Goal: Information Seeking & Learning: Learn about a topic

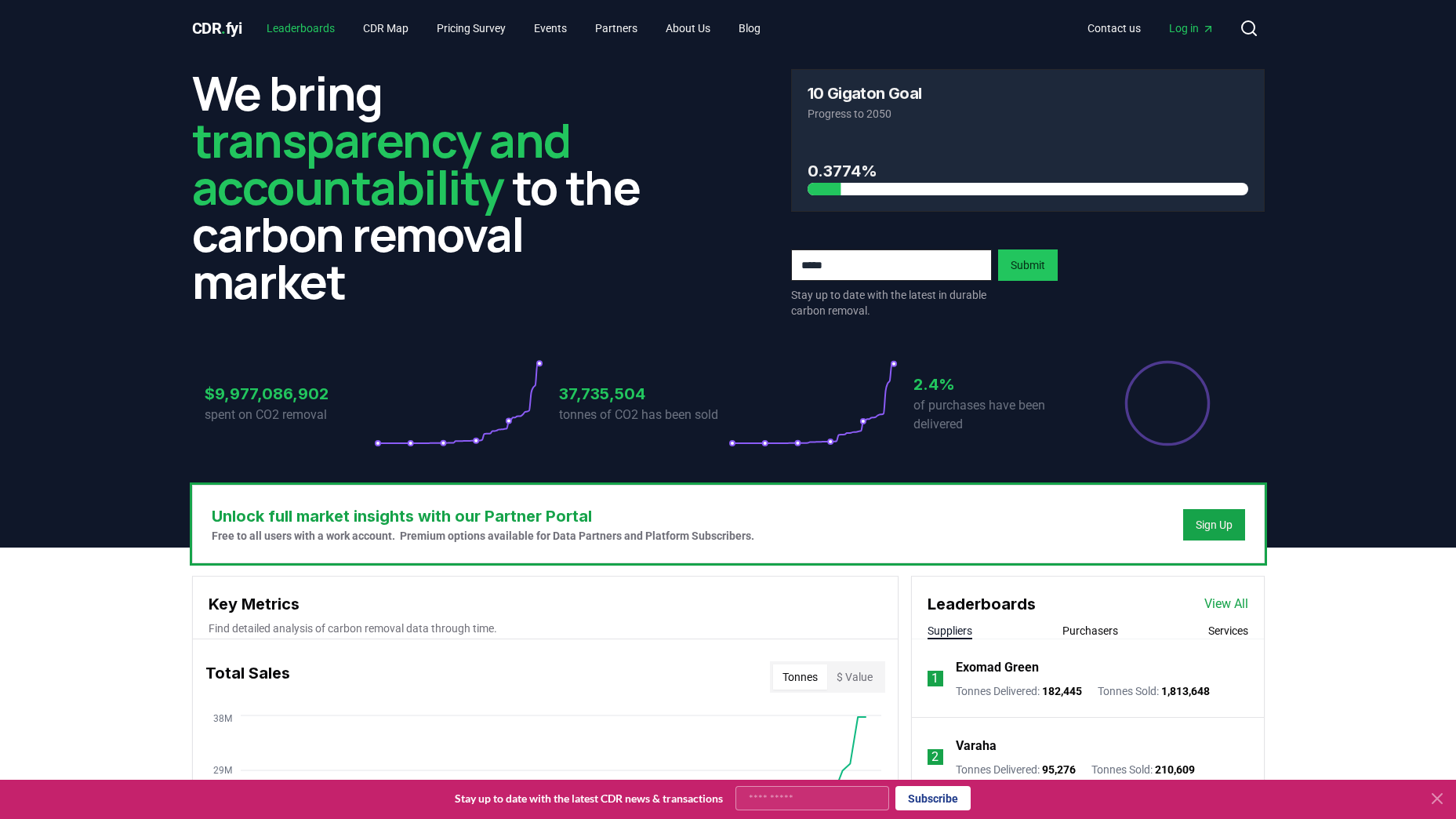
click at [283, 33] on link "Leaderboards" at bounding box center [300, 28] width 93 height 28
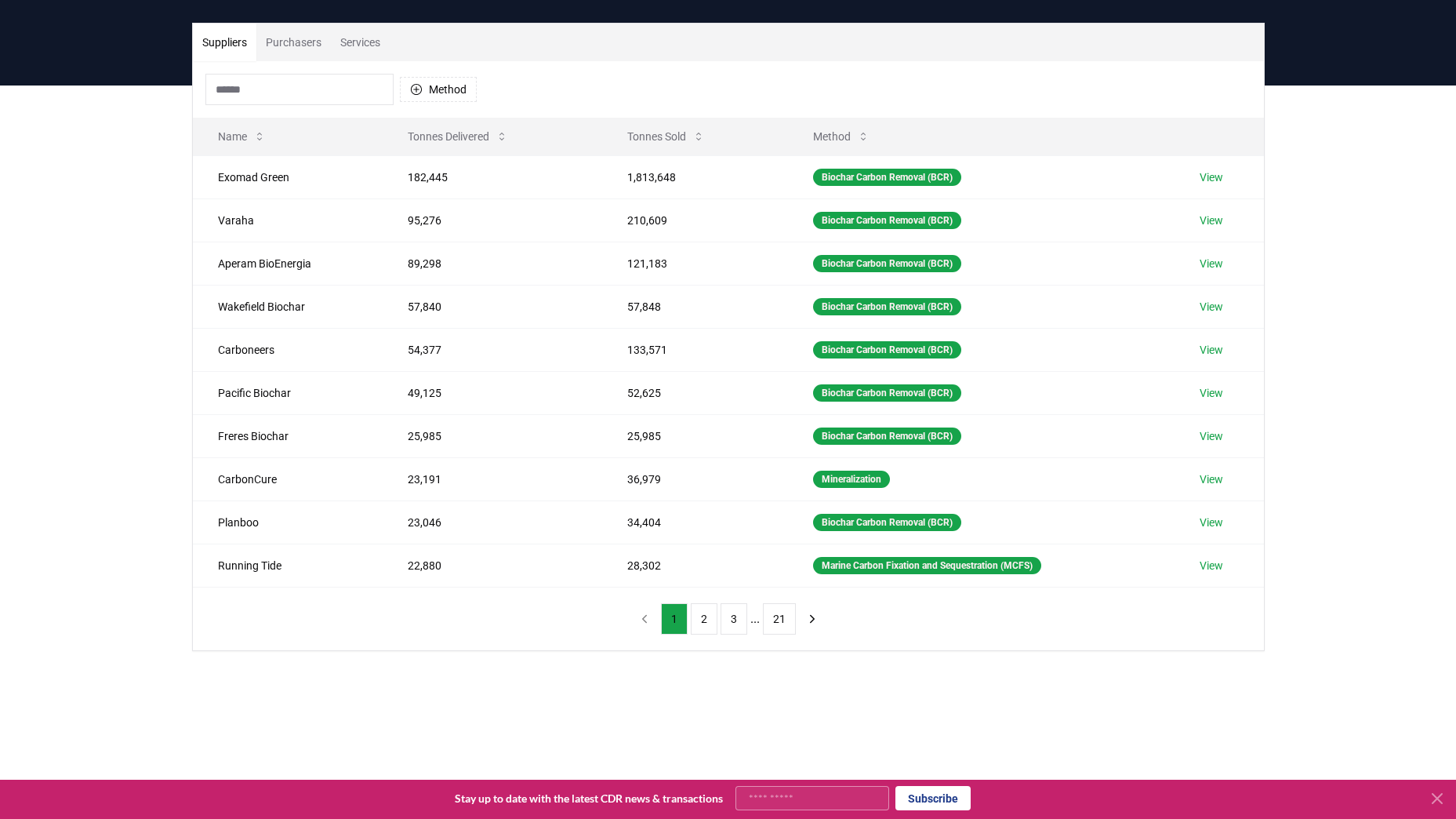
scroll to position [93, 0]
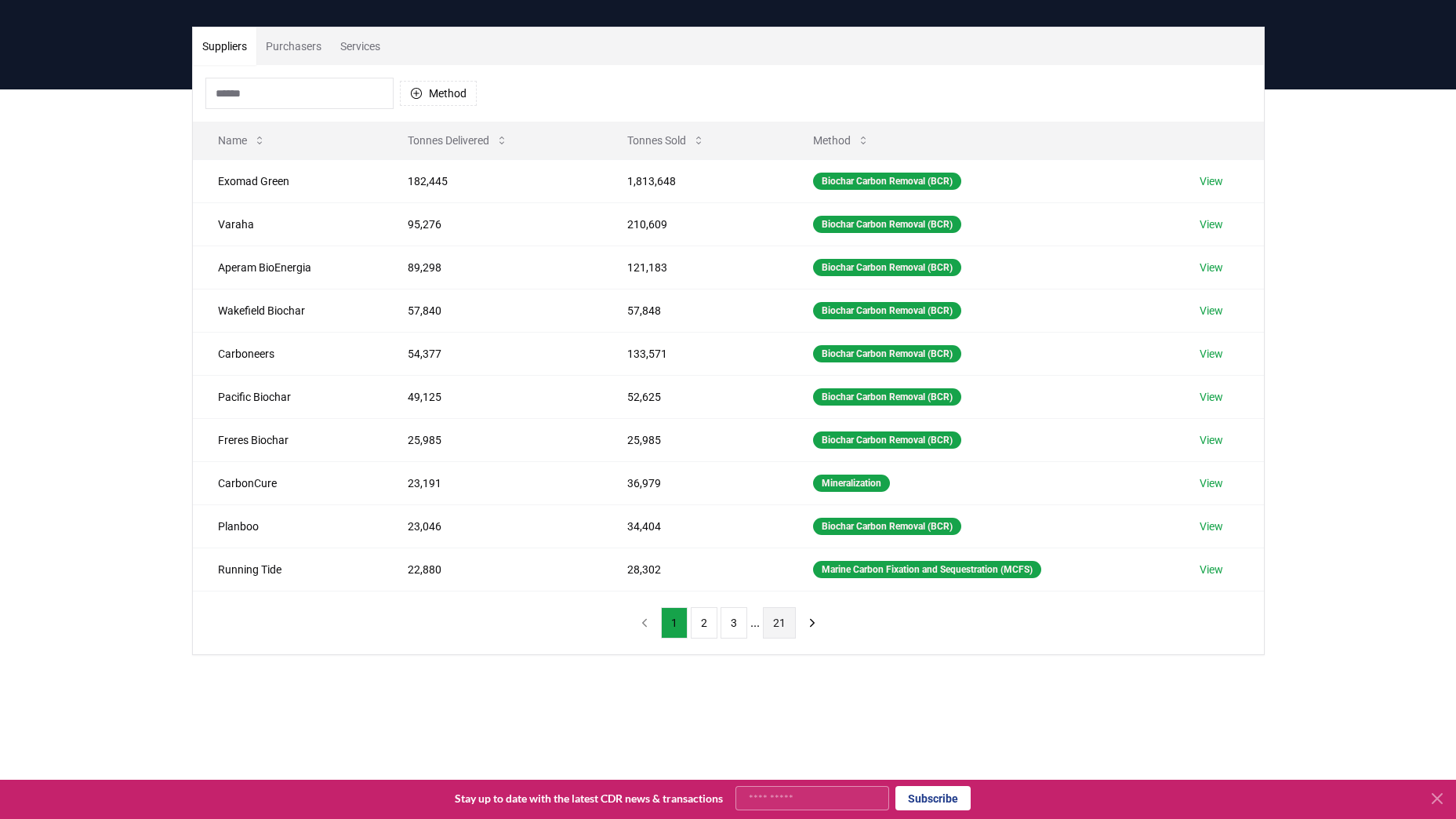
click at [779, 622] on button "21" at bounding box center [779, 622] width 33 height 32
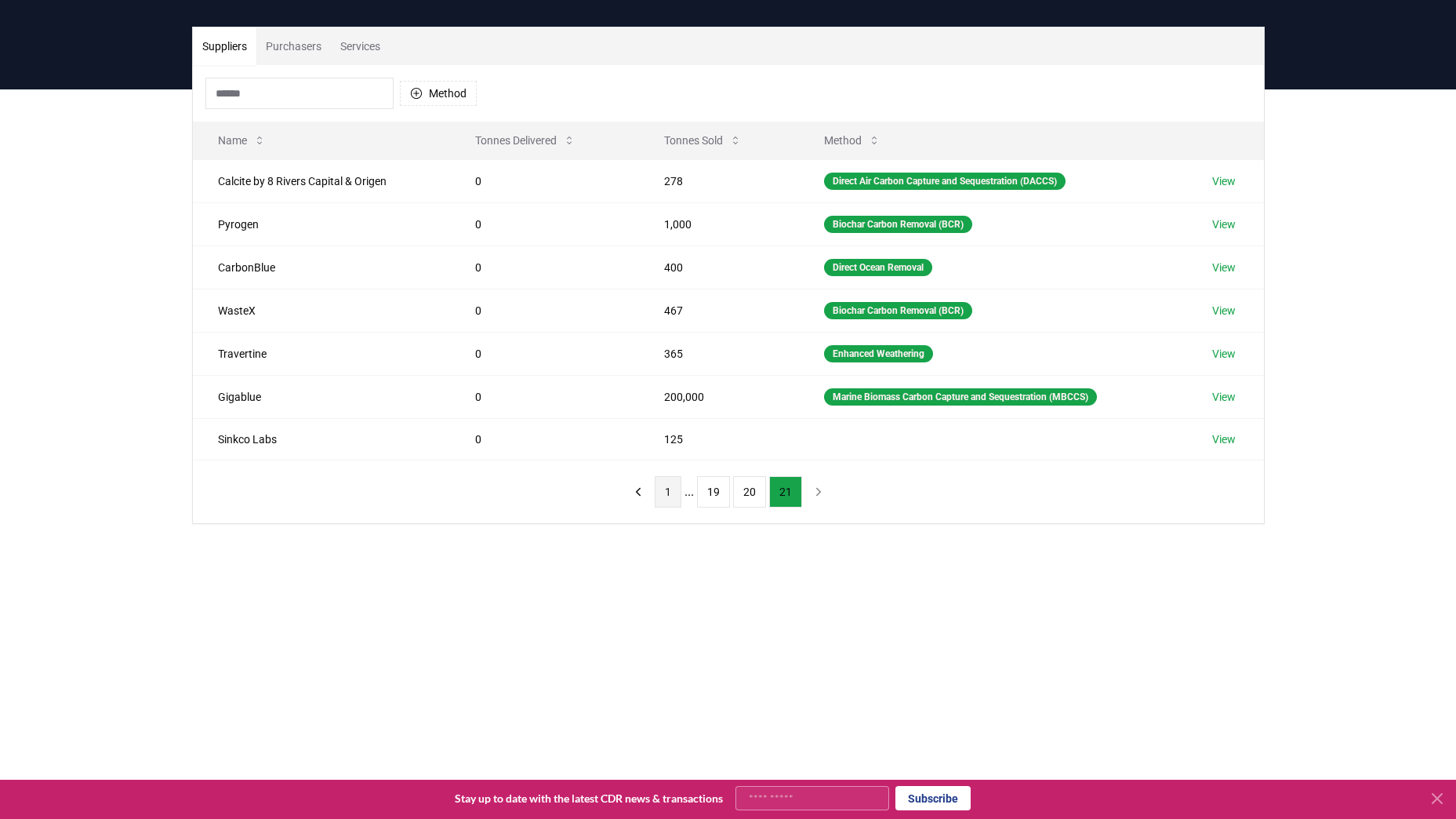
click at [665, 488] on button "1" at bounding box center [668, 492] width 27 height 32
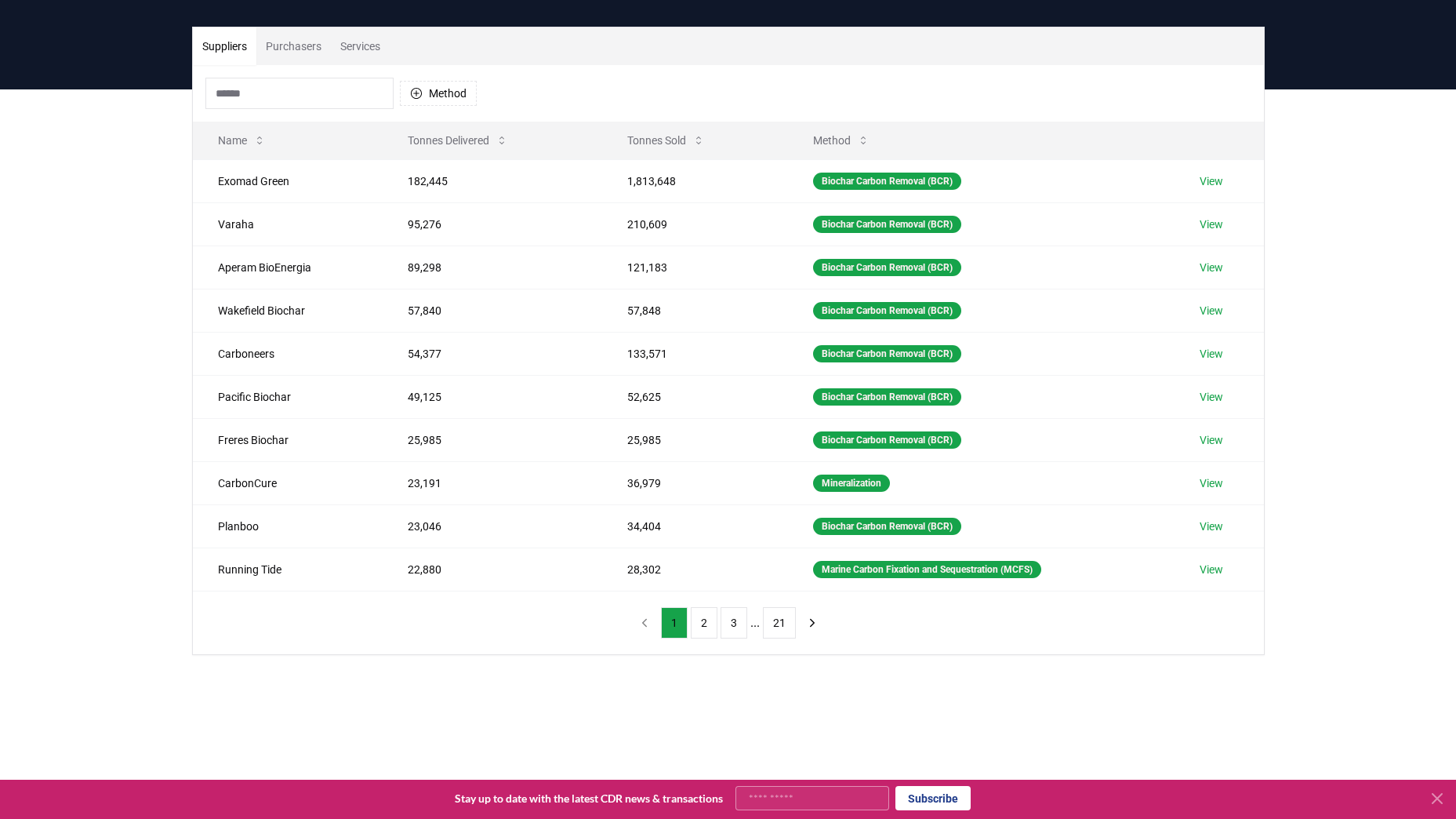
scroll to position [0, 0]
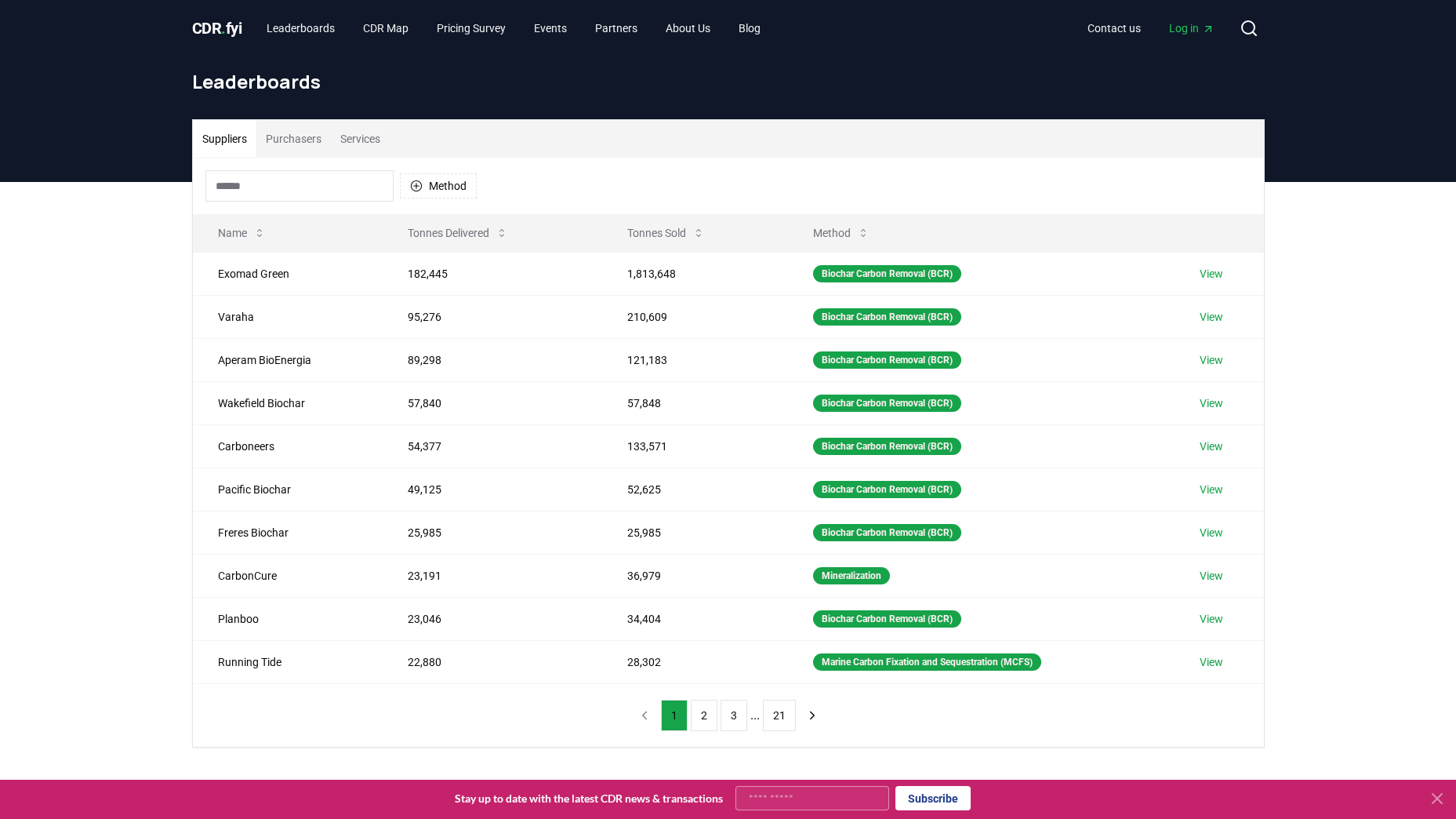
click at [1354, 274] on div "Suppliers Purchasers Services Method Name Tonnes Delivered Tonnes Sold Method E…" at bounding box center [728, 496] width 1456 height 628
click at [707, 720] on button "2" at bounding box center [703, 715] width 27 height 32
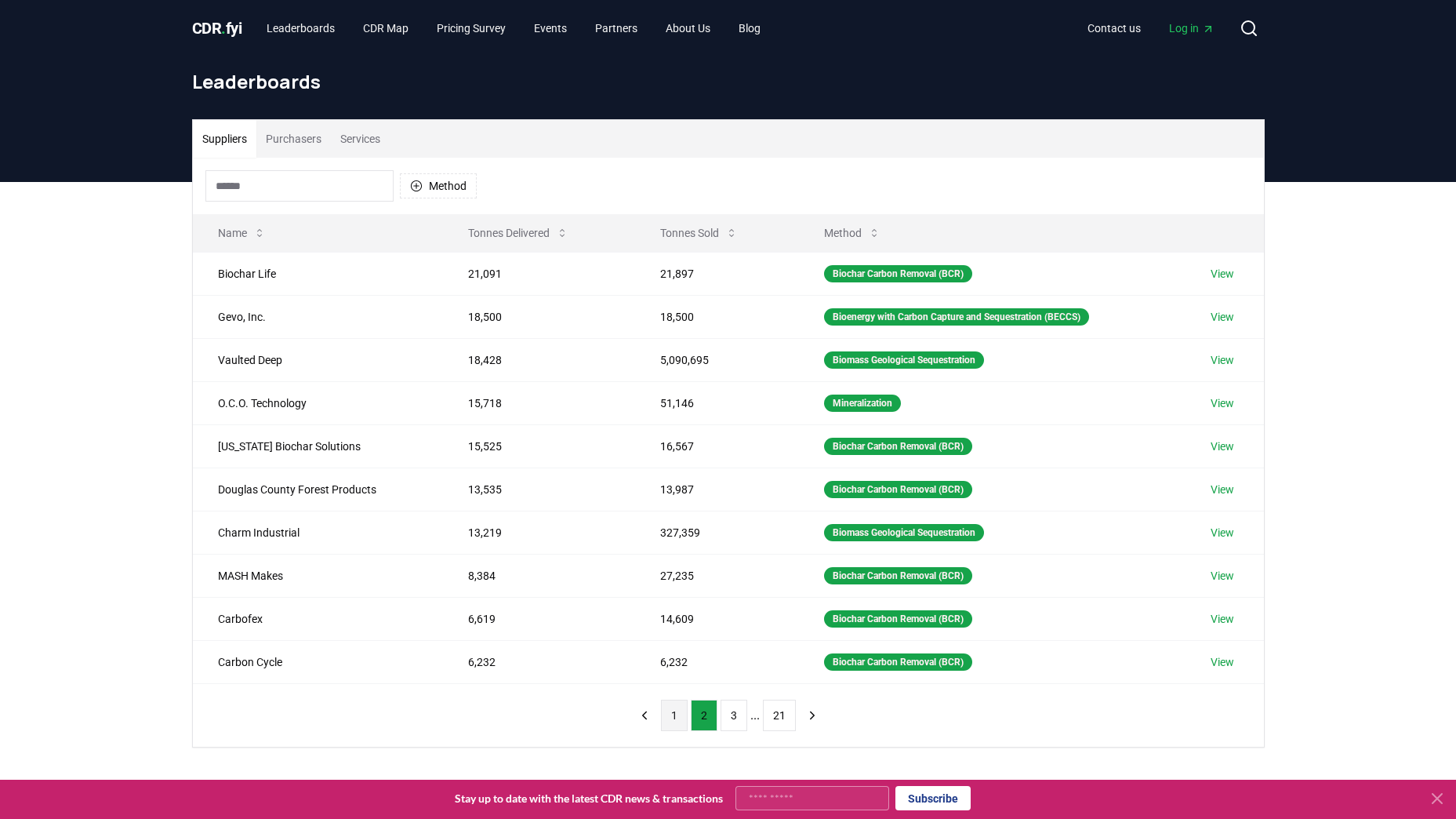
click at [680, 716] on button "1" at bounding box center [674, 715] width 27 height 32
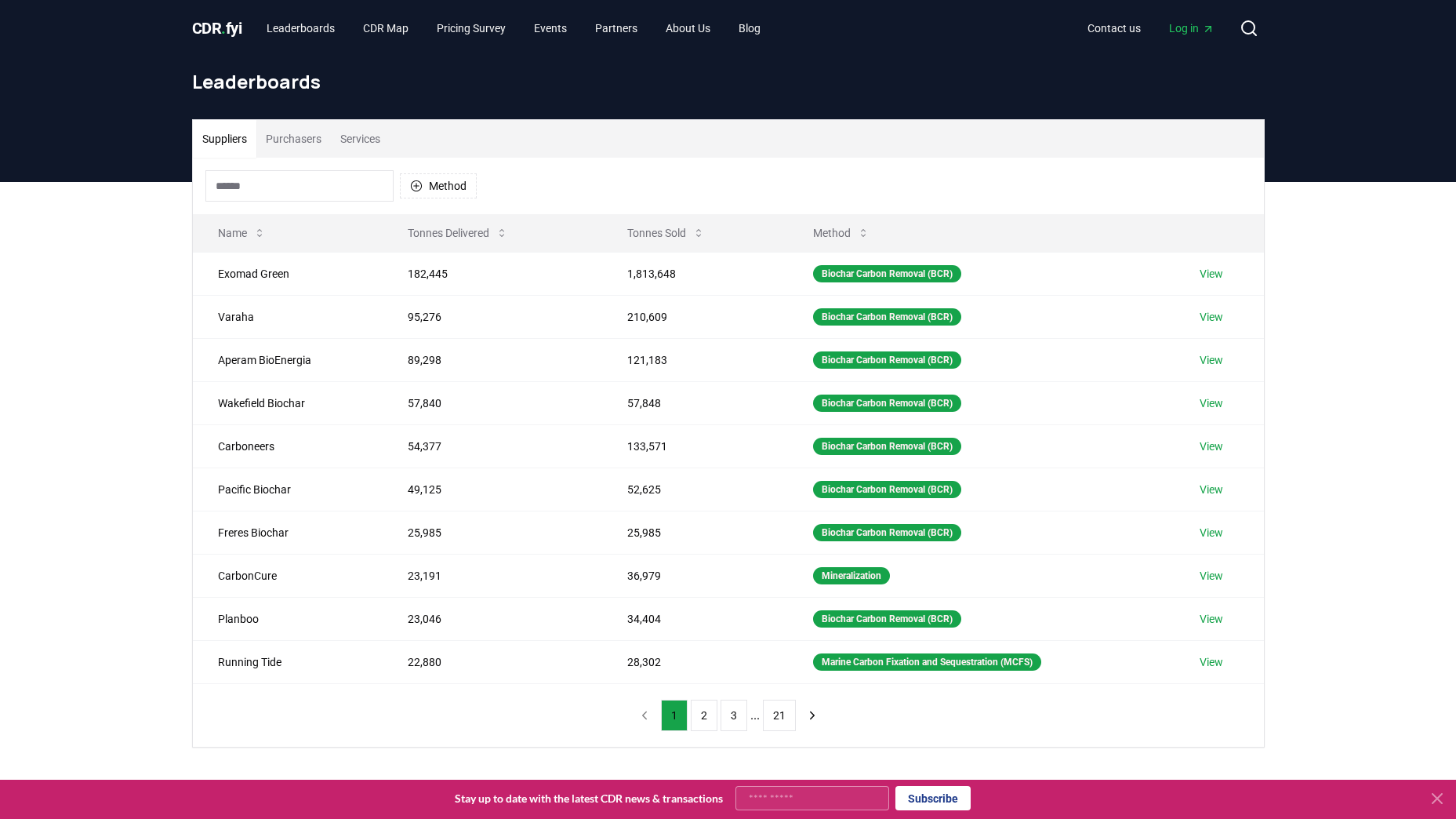
click at [1320, 495] on div "Suppliers Purchasers Services Method Name Tonnes Delivered Tonnes Sold Method E…" at bounding box center [728, 496] width 1456 height 628
click at [767, 35] on link "Blog" at bounding box center [750, 28] width 47 height 28
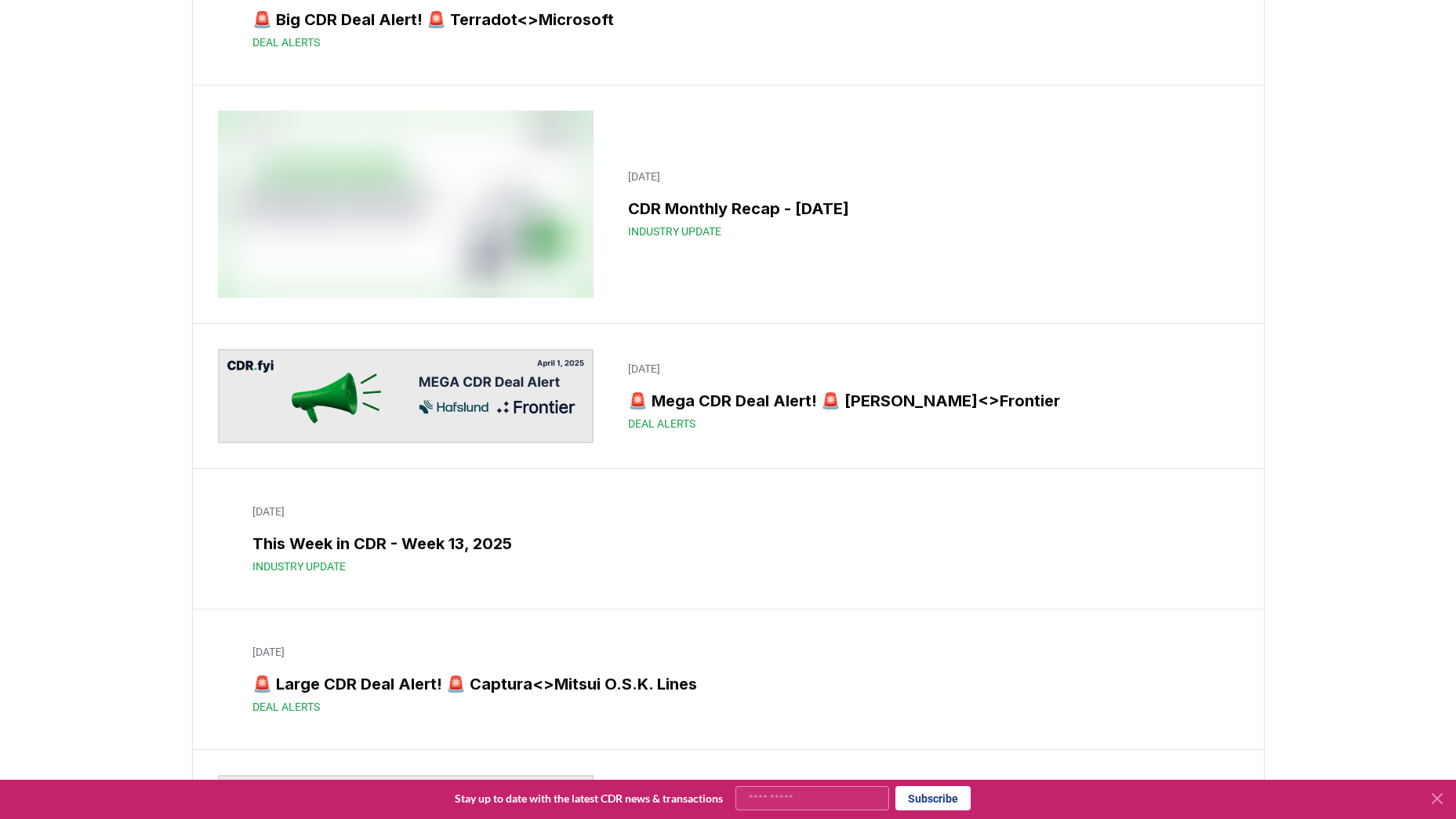
scroll to position [7638, 0]
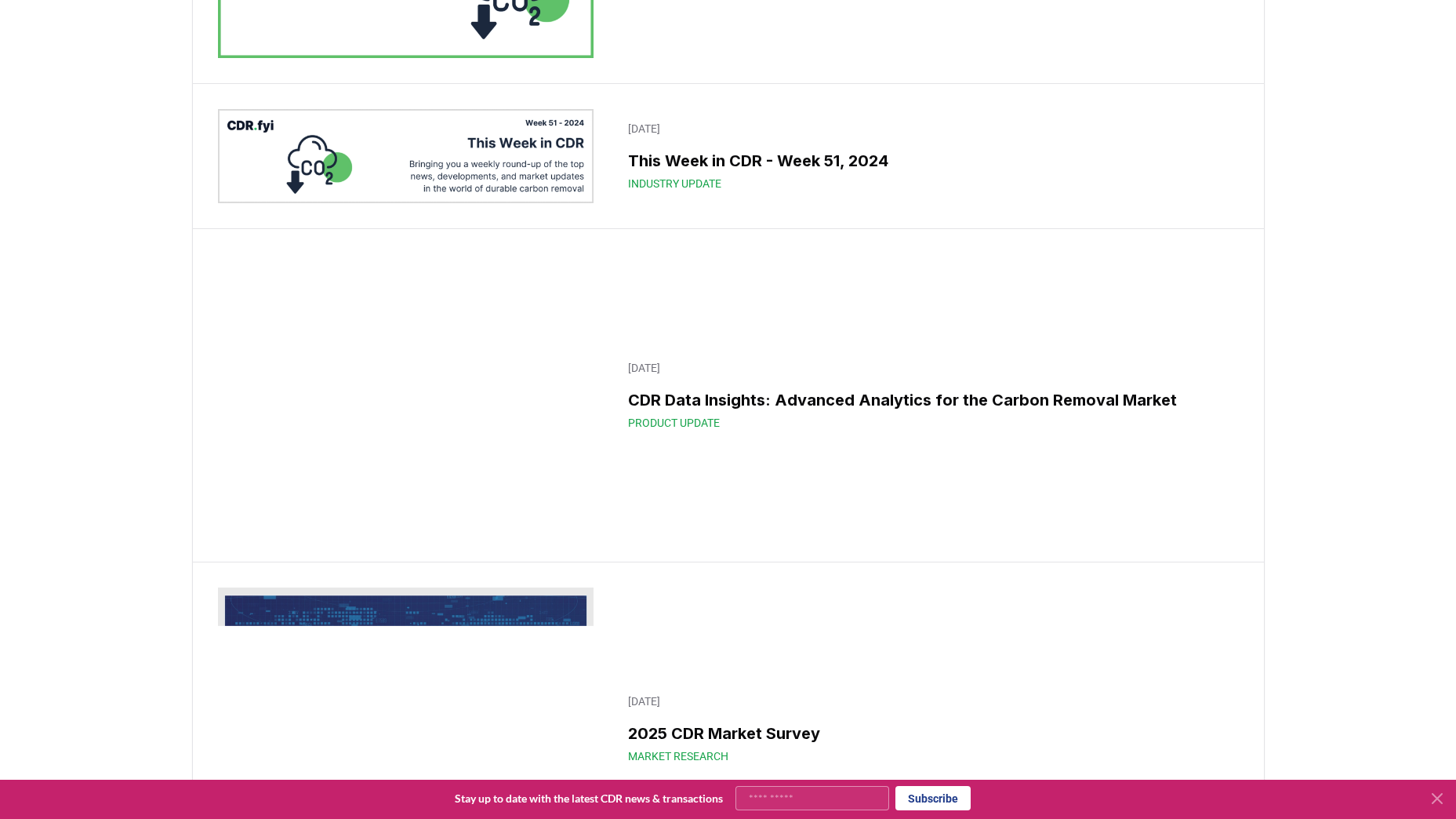
scroll to position [12102, 0]
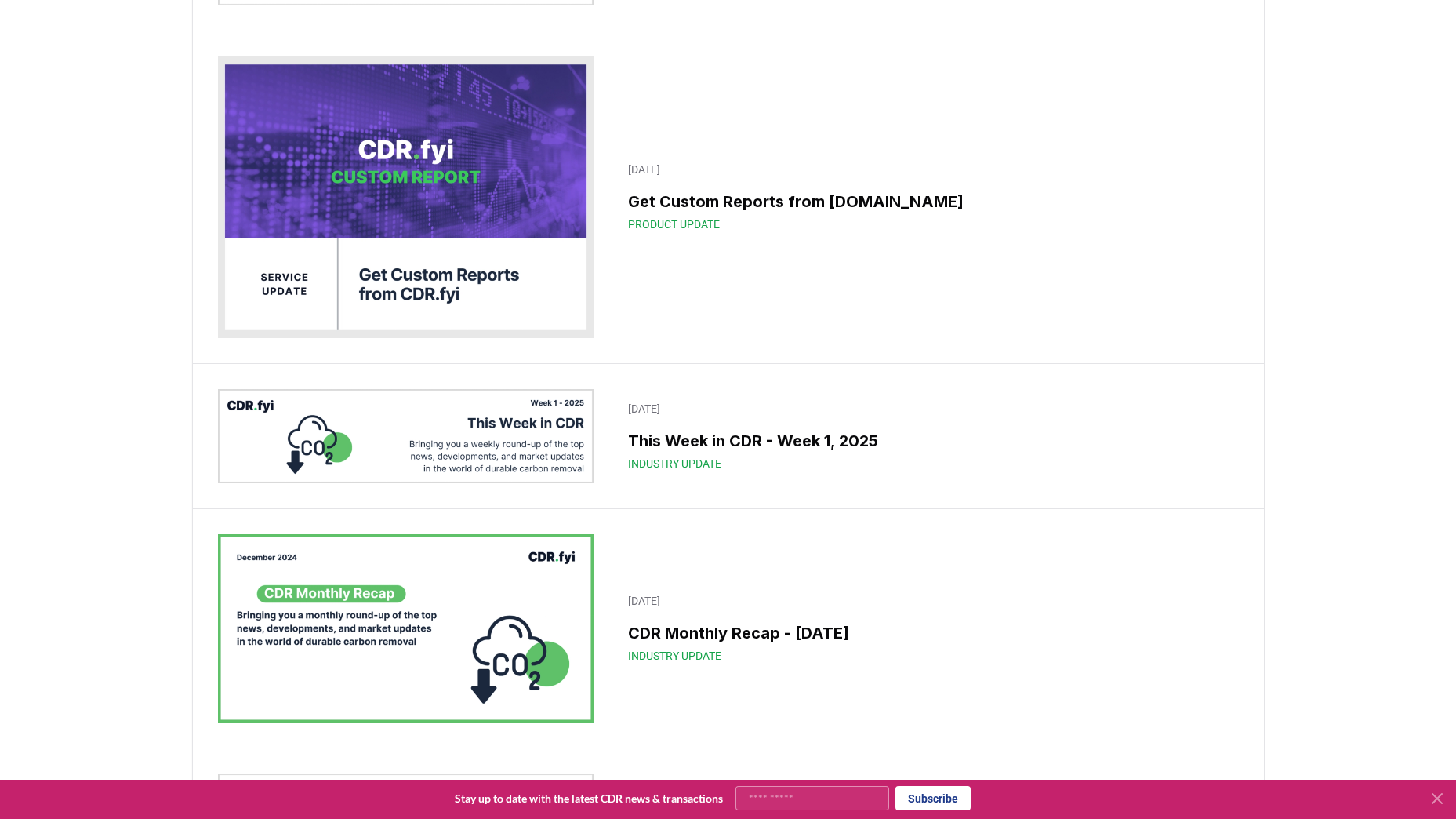
scroll to position [11441, 0]
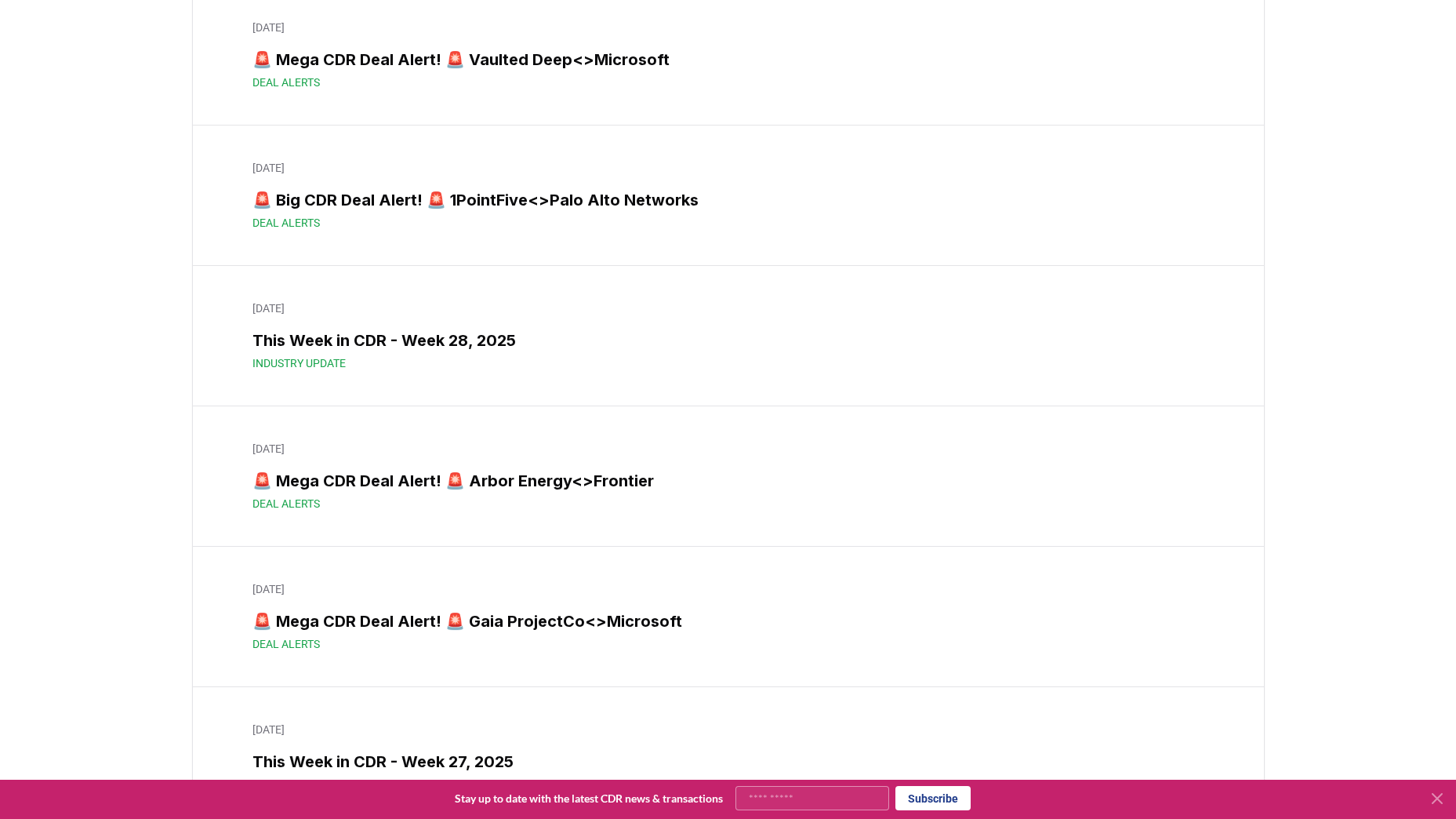
scroll to position [0, 0]
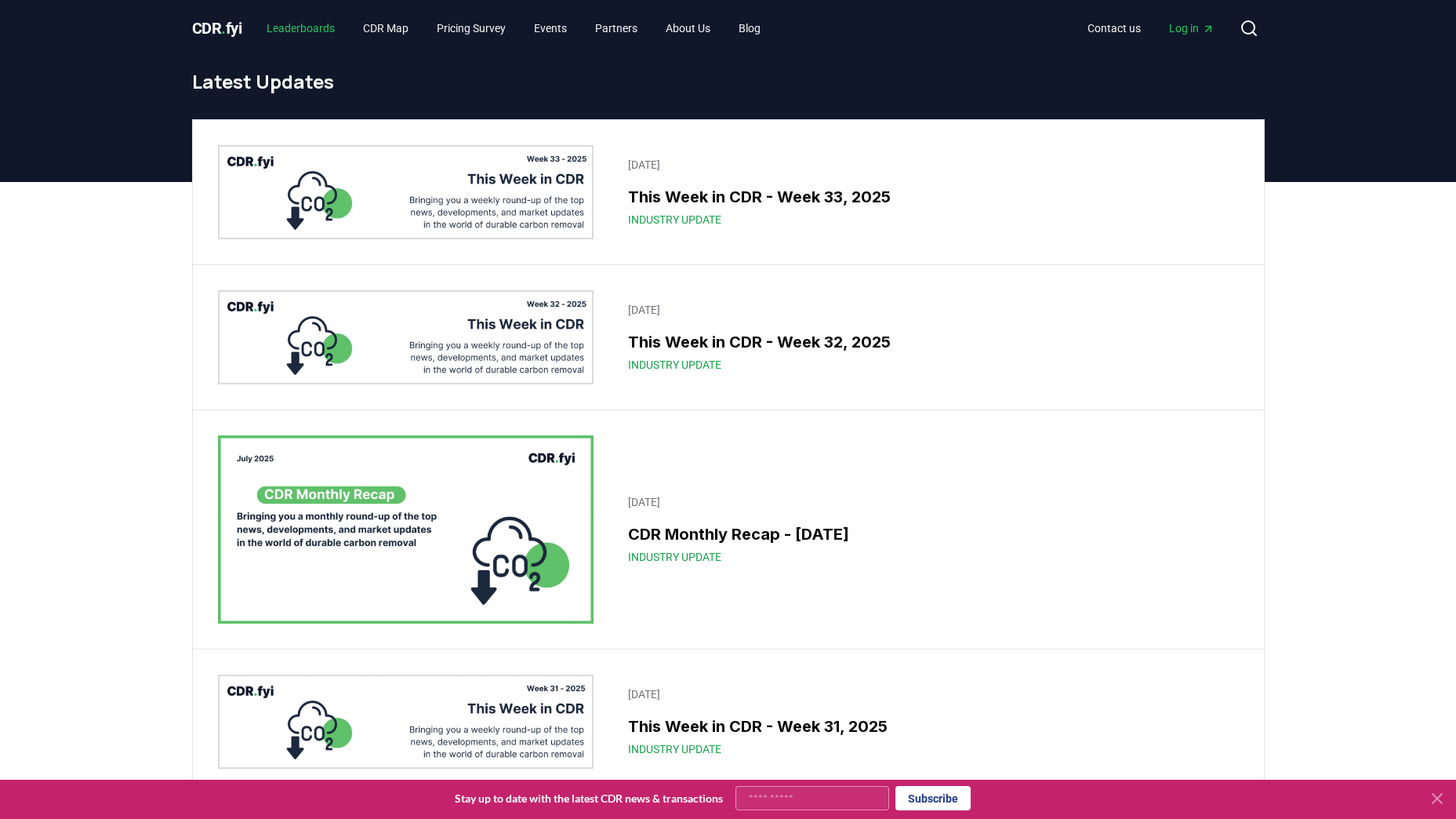
click at [322, 33] on link "Leaderboards" at bounding box center [300, 28] width 93 height 28
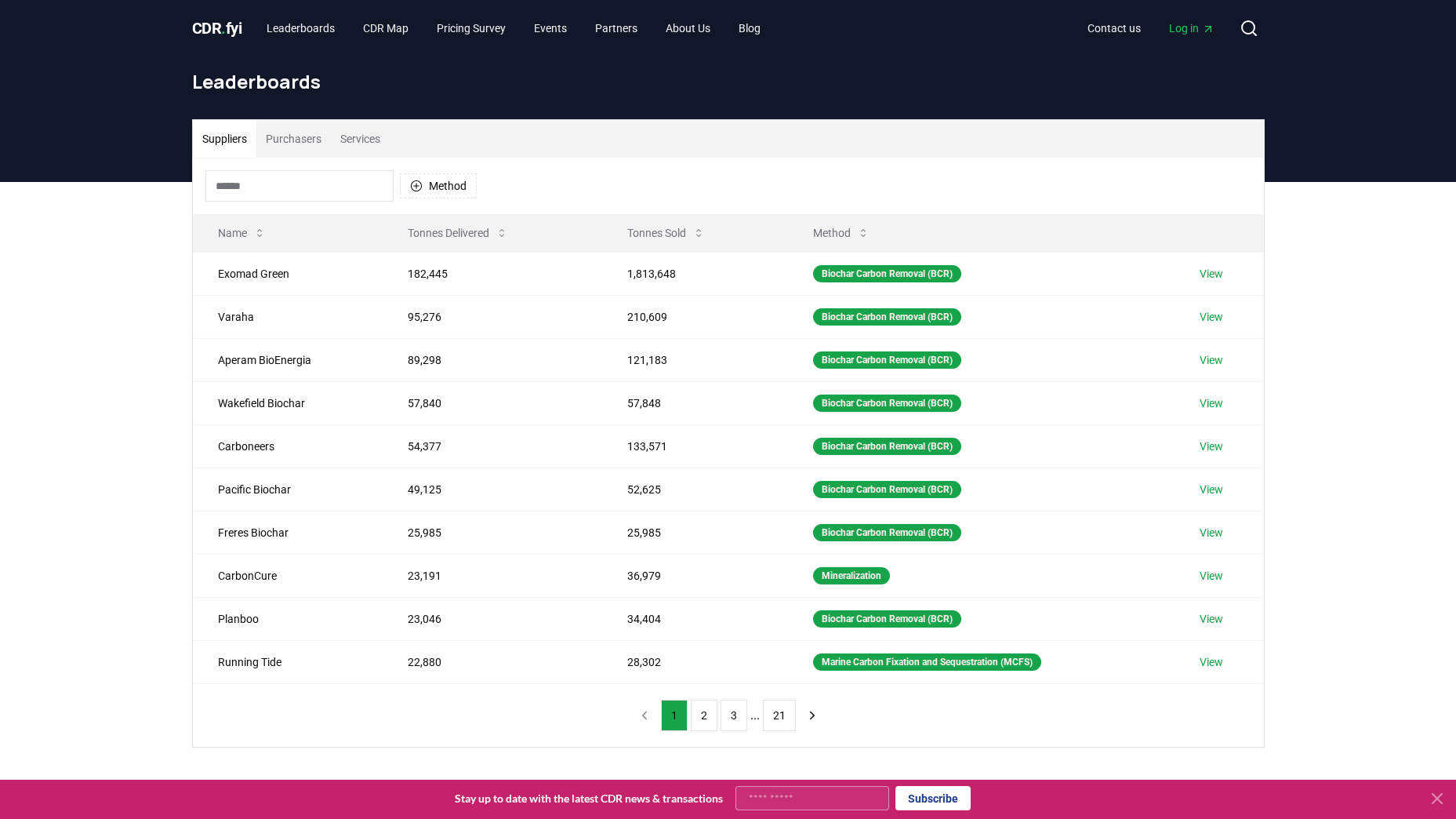
click at [1417, 405] on div "Suppliers Purchasers Services Method Name Tonnes Delivered Tonnes Sold Method E…" at bounding box center [728, 496] width 1456 height 628
click at [1116, 29] on link "Contact us" at bounding box center [1113, 28] width 79 height 28
click at [698, 24] on link "About Us" at bounding box center [688, 28] width 70 height 28
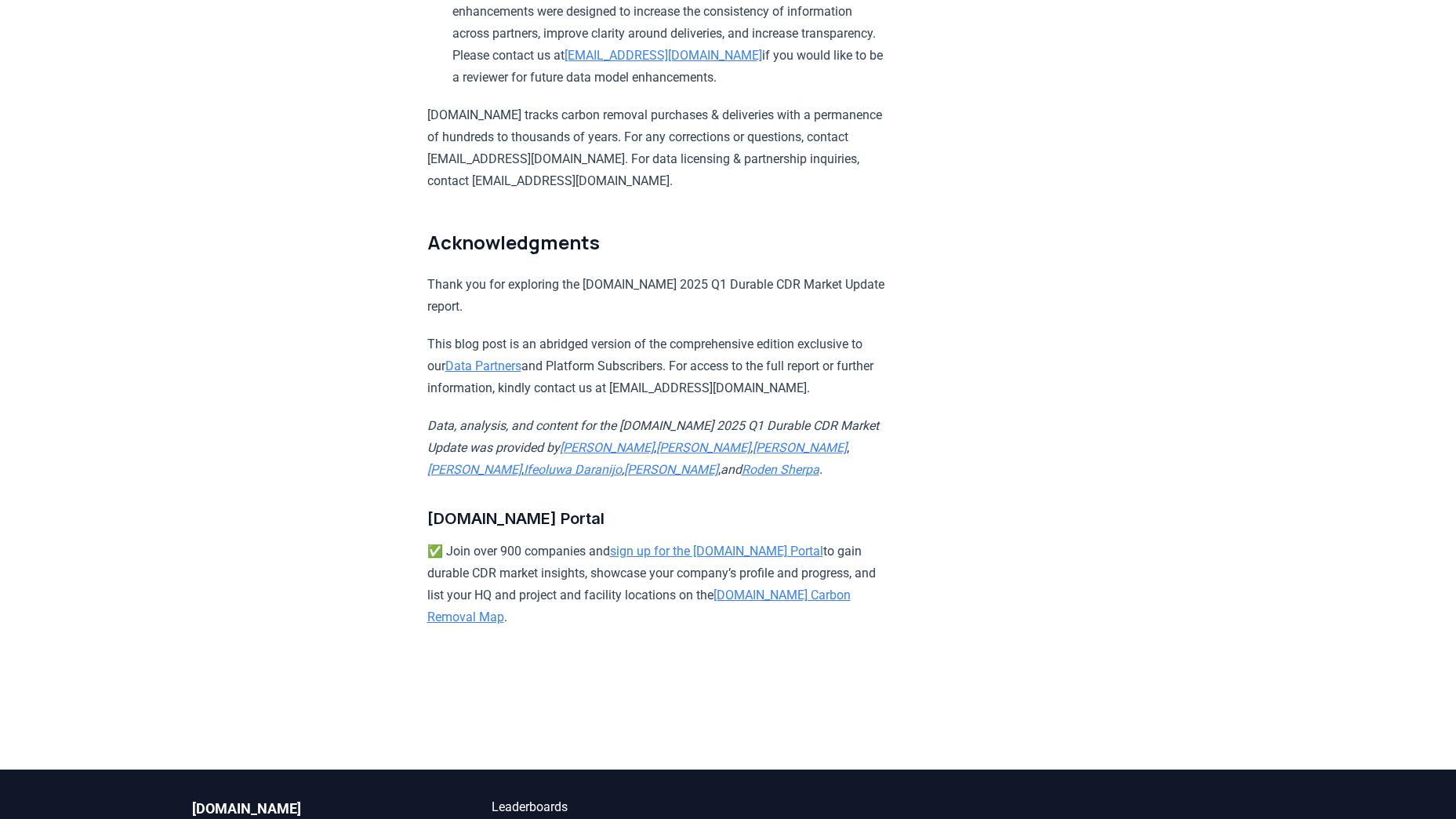
scroll to position [9161, 0]
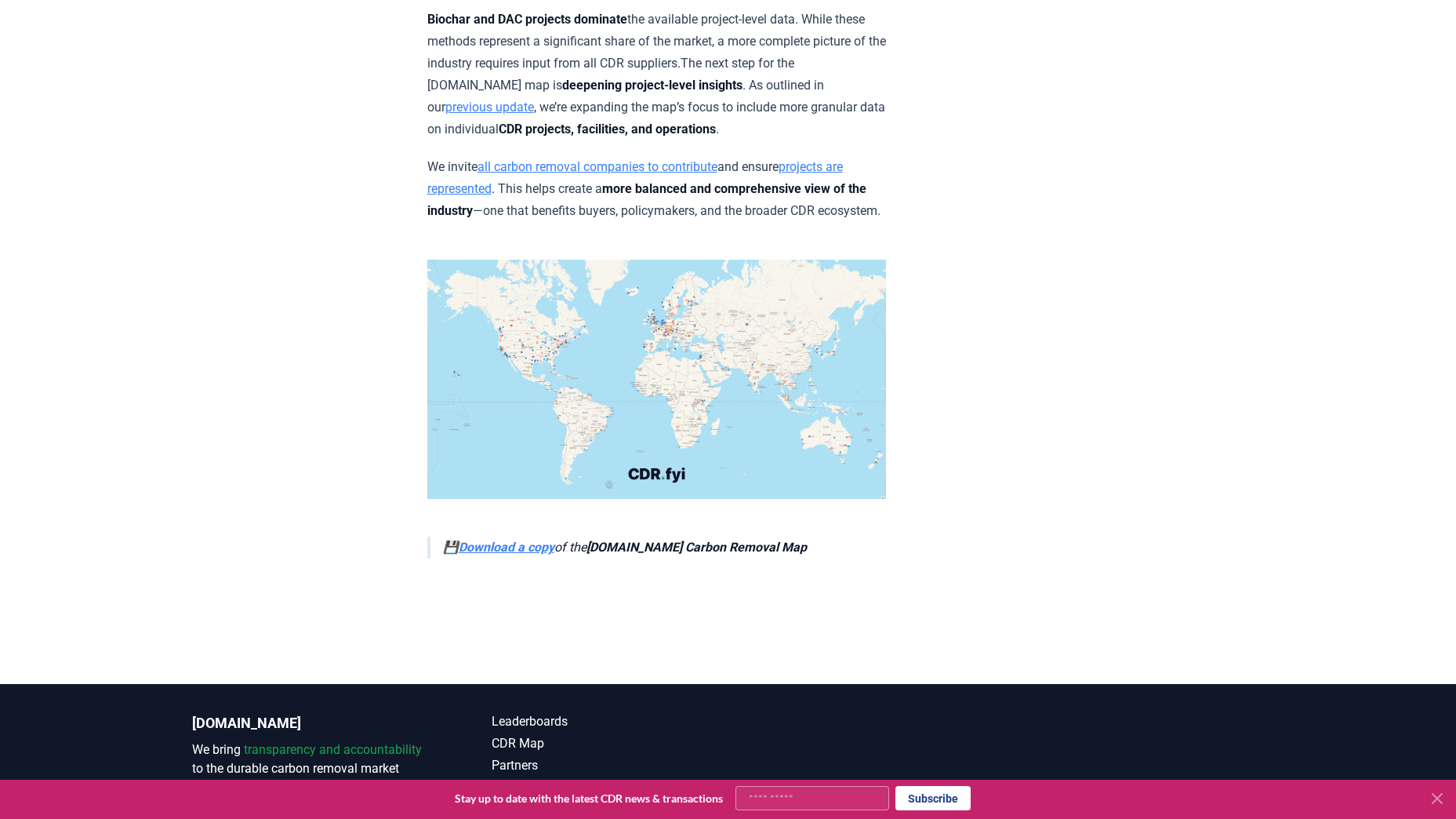
scroll to position [6044, 0]
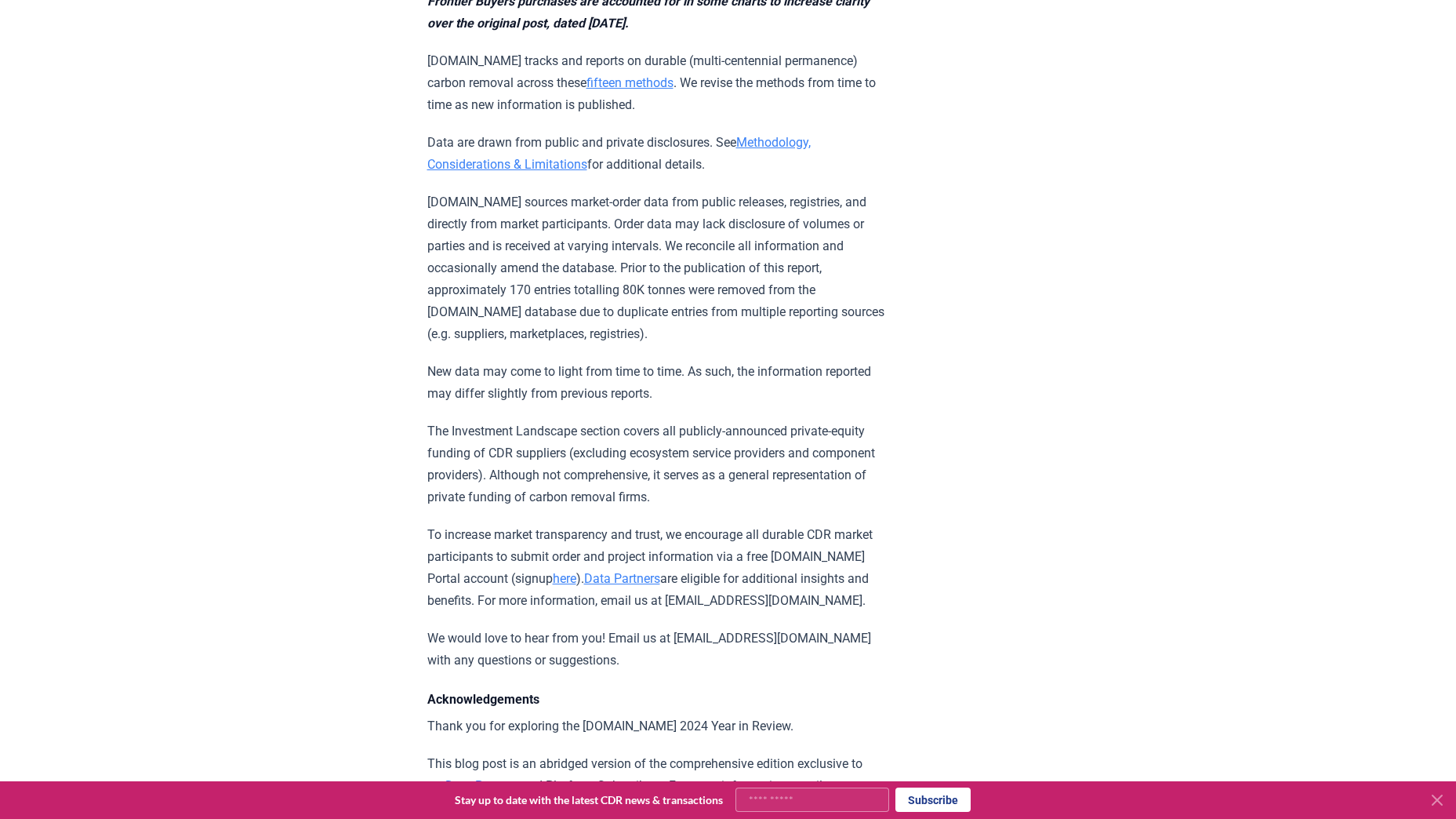
scroll to position [15937, 0]
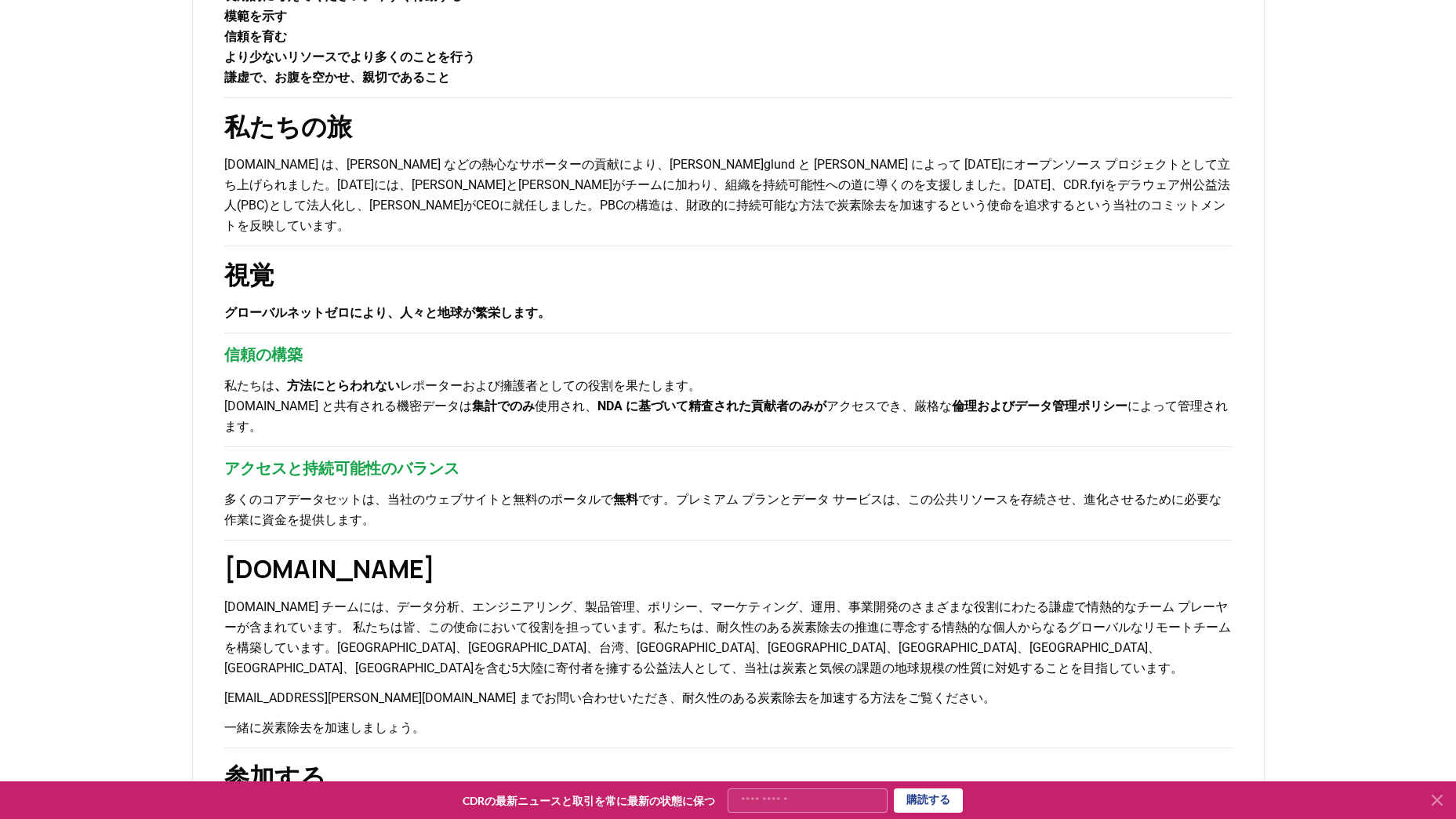
scroll to position [561, 0]
click at [258, 342] on h3 "信頼の構築" at bounding box center [728, 353] width 1008 height 24
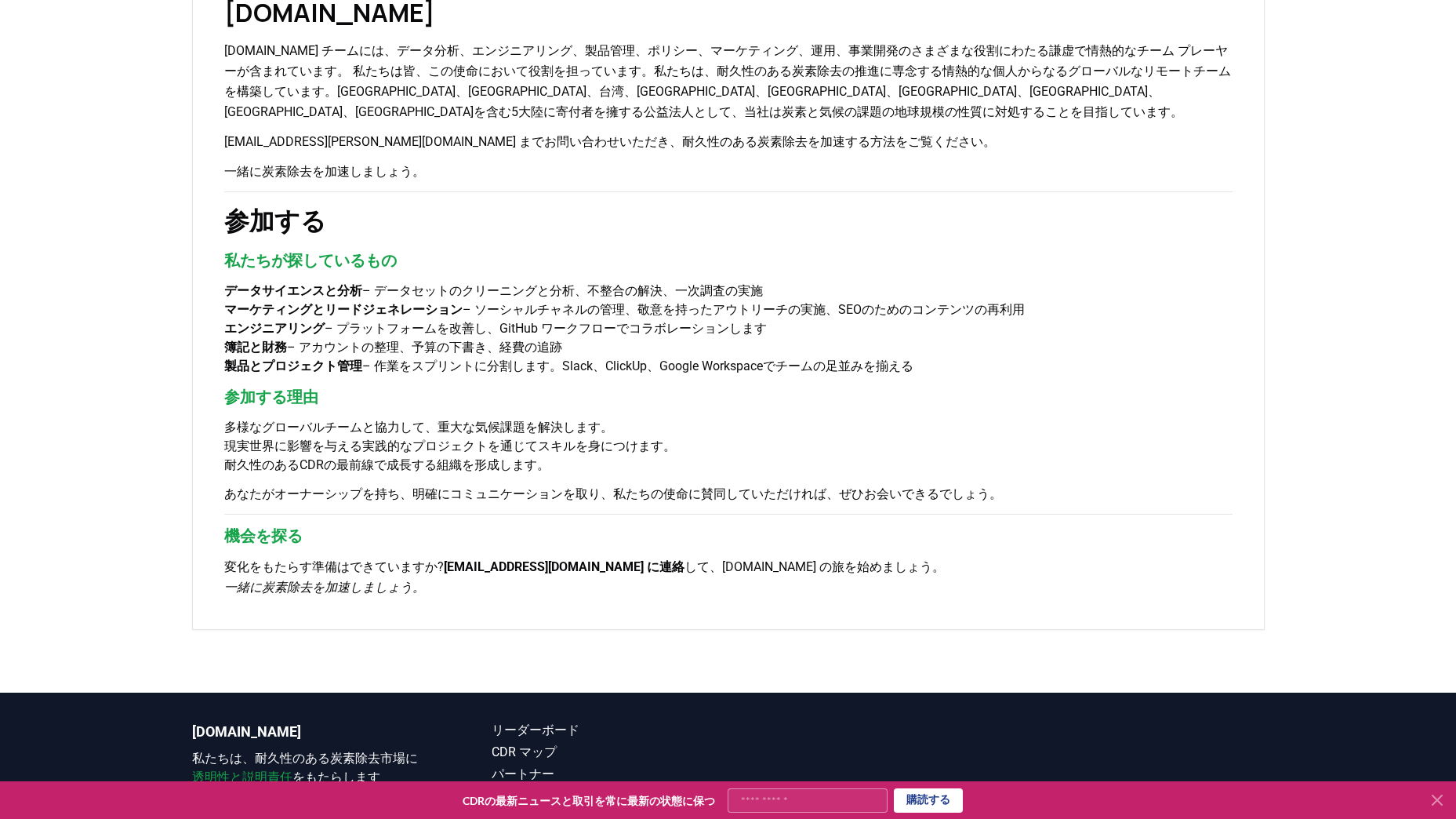
scroll to position [1117, 0]
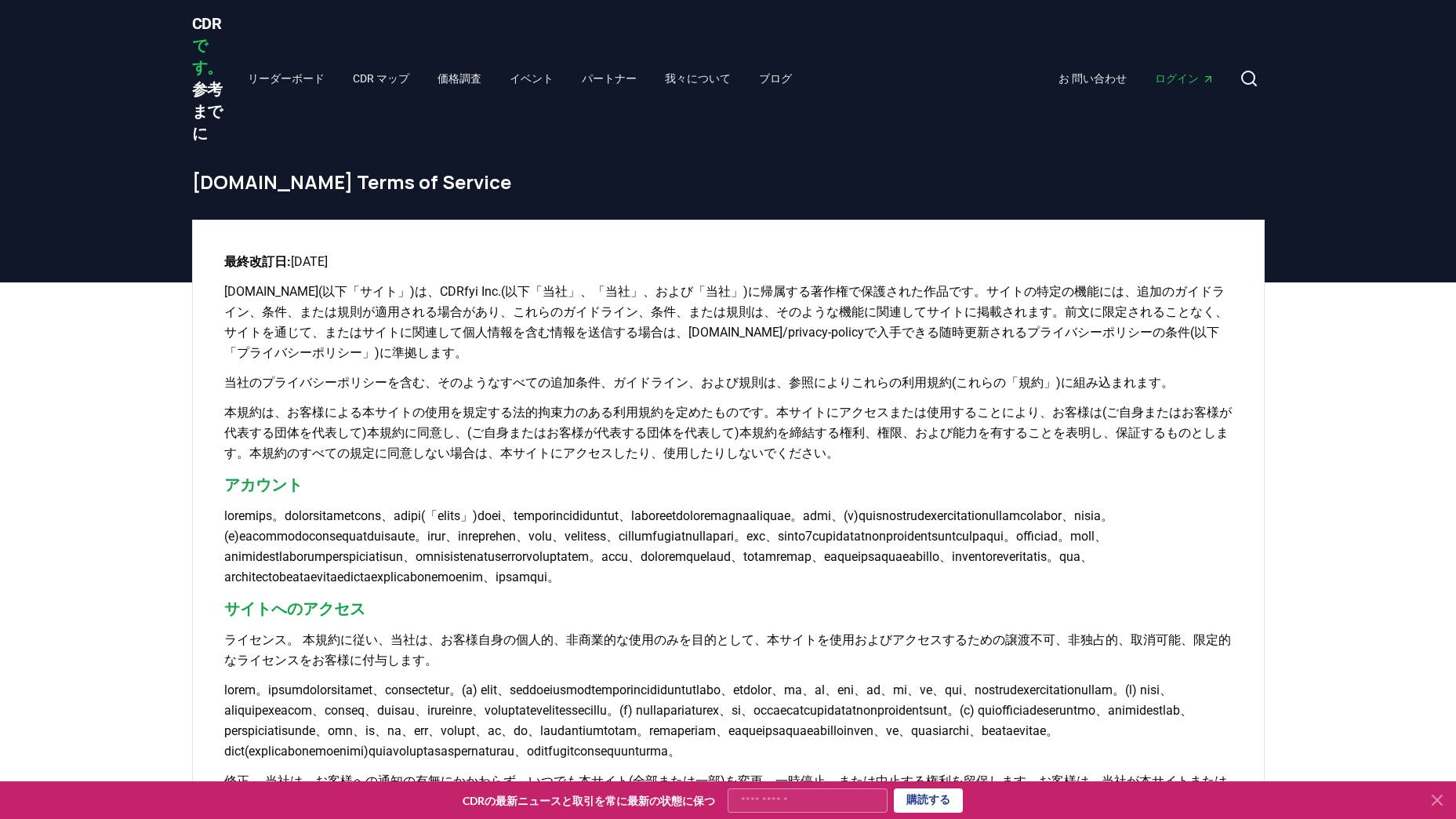
drag, startPoint x: 400, startPoint y: 372, endPoint x: 178, endPoint y: 460, distance: 238.8
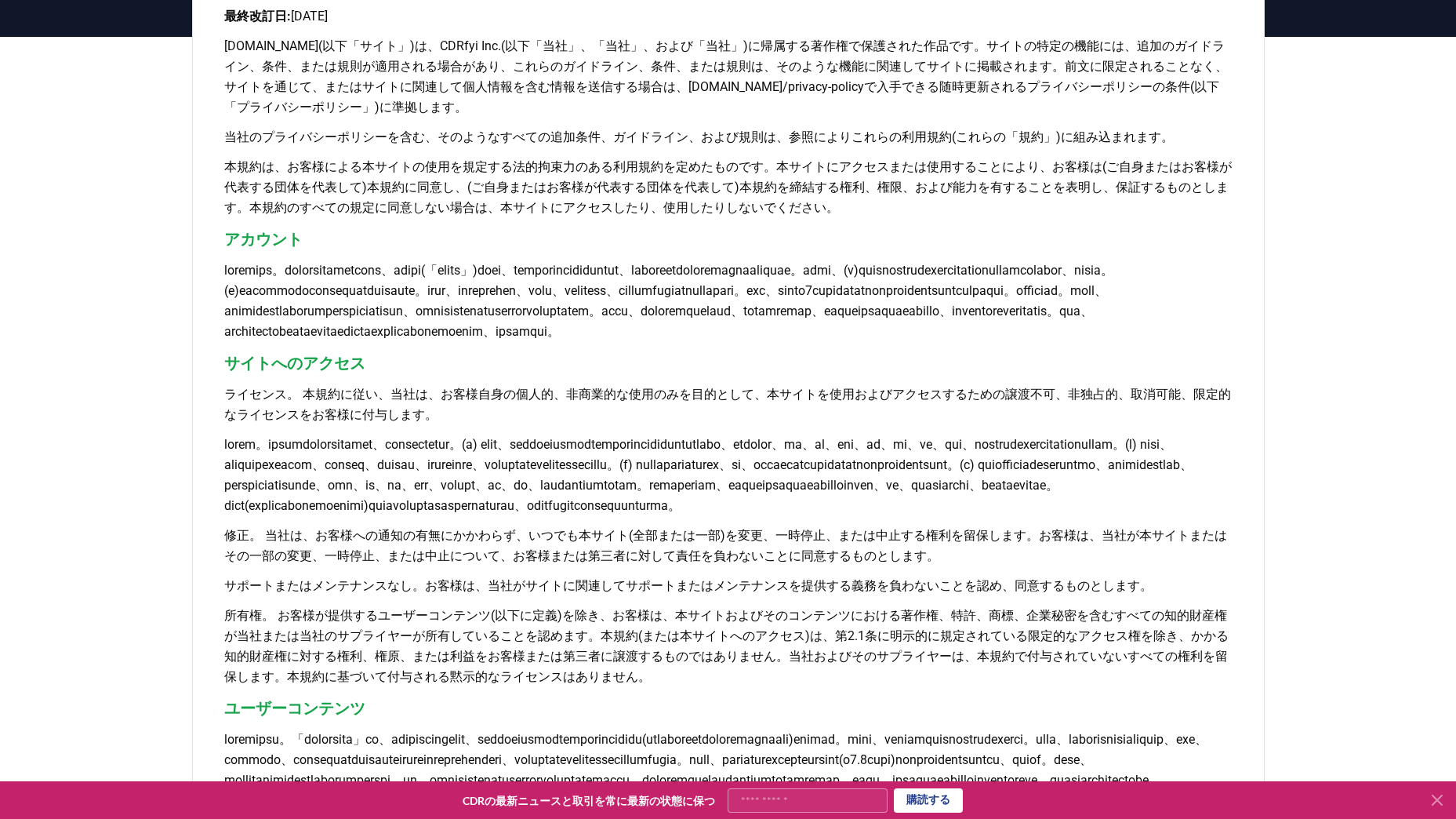
scroll to position [246, 0]
drag, startPoint x: 1221, startPoint y: 373, endPoint x: 1269, endPoint y: 177, distance: 201.8
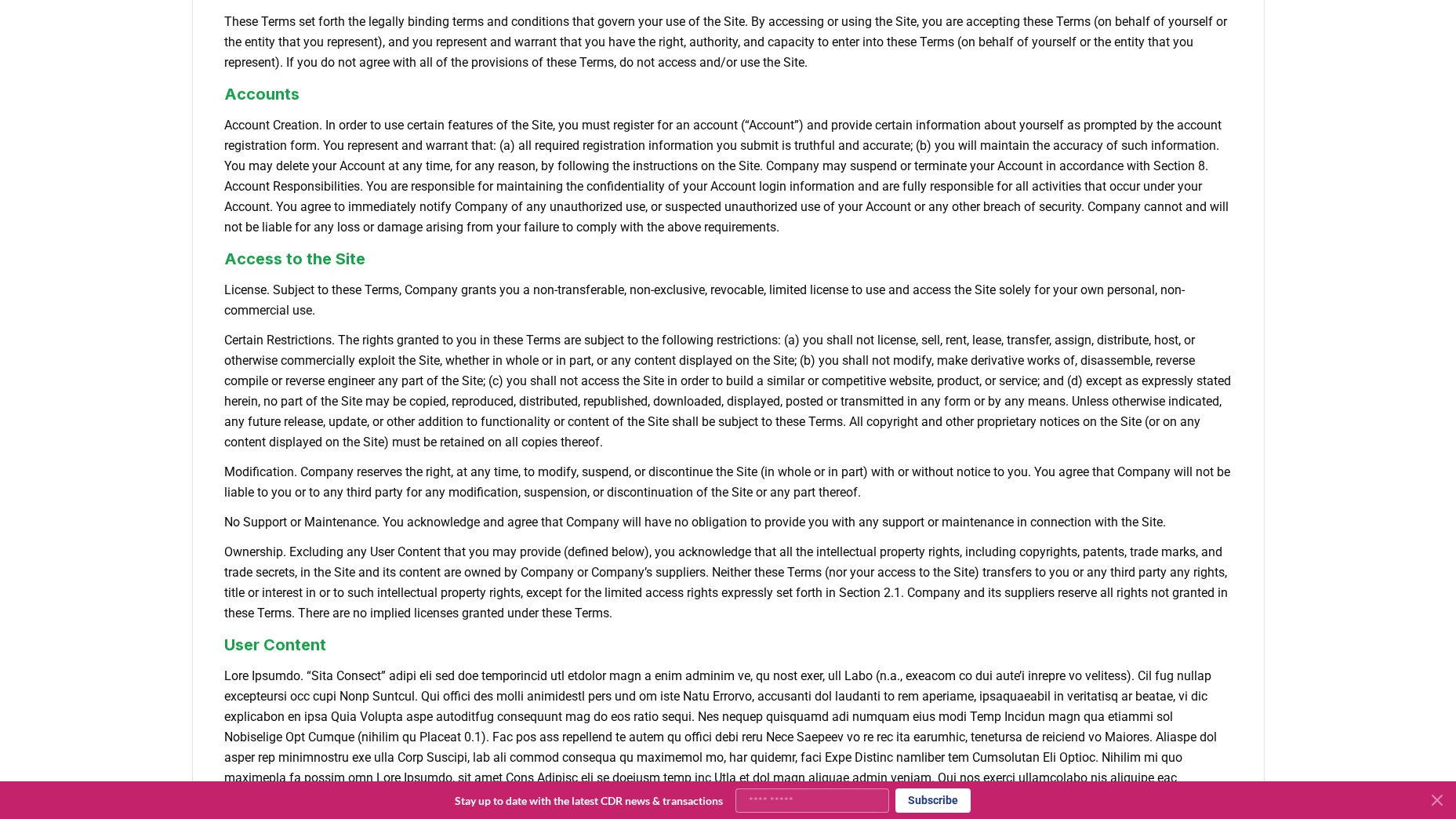
scroll to position [0, 0]
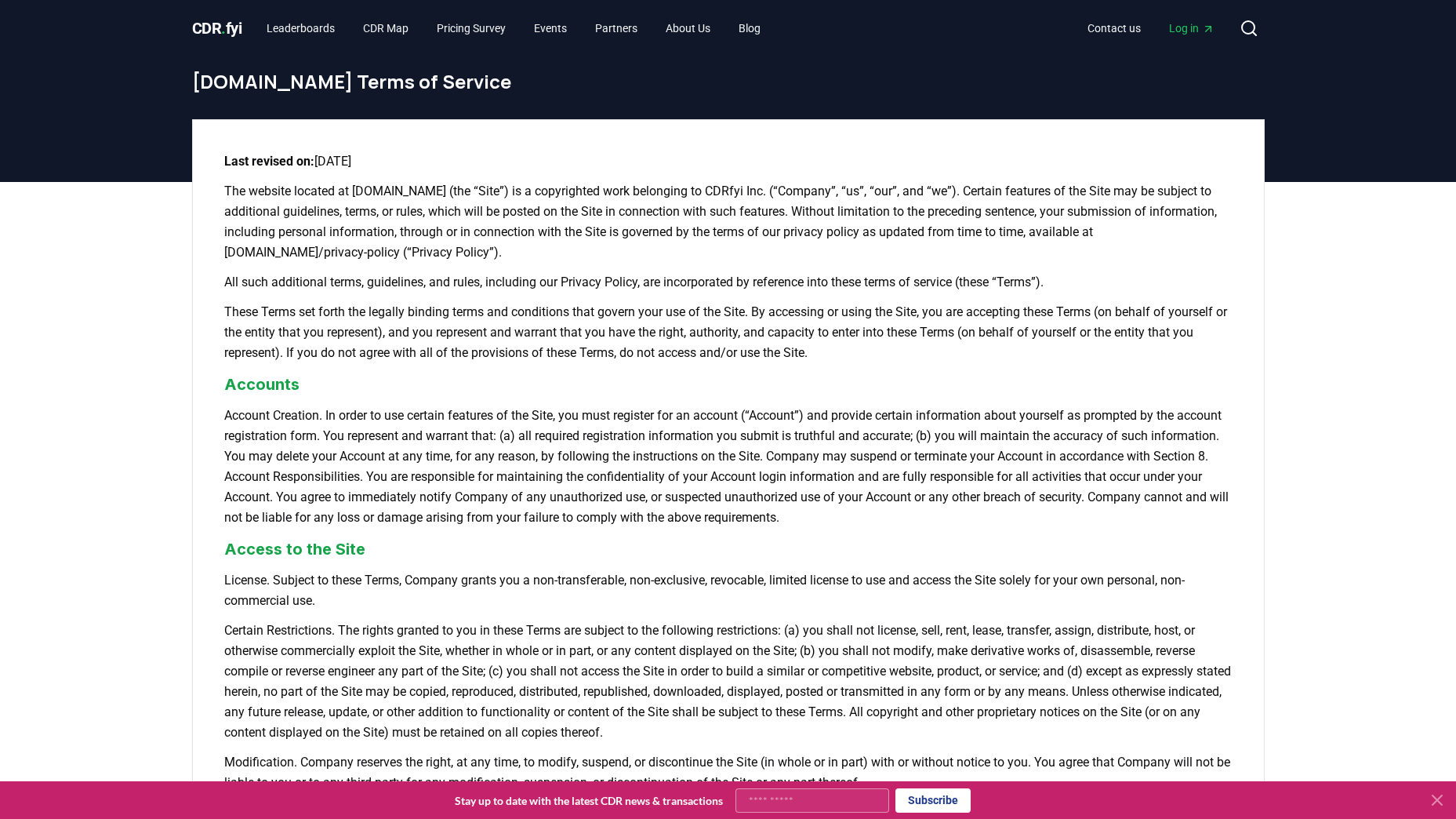
drag, startPoint x: 900, startPoint y: 755, endPoint x: 214, endPoint y: 155, distance: 911.4
copy div "Last revised on: January 15, 2024 The website located at www.CDR.fyi (the “Site…"
click at [646, 393] on h3 "Accounts" at bounding box center [728, 384] width 1008 height 24
